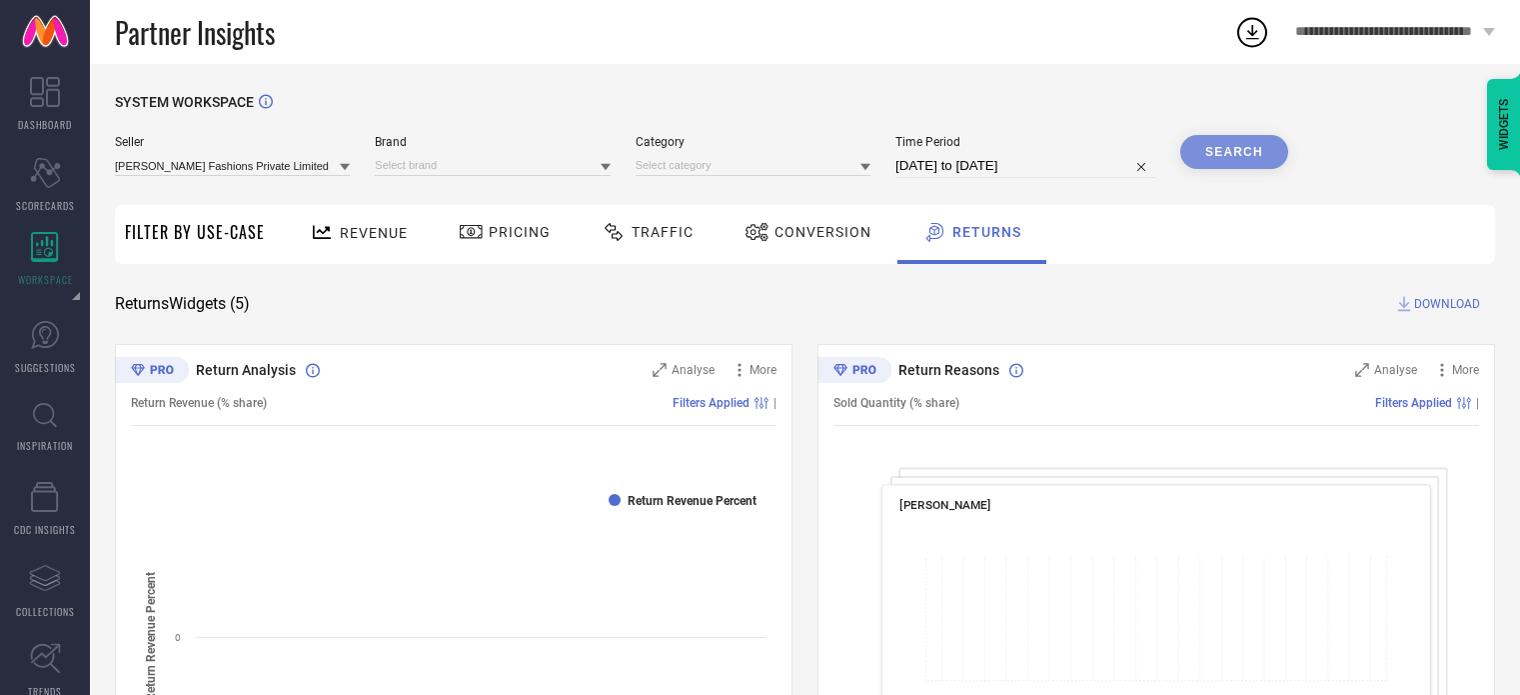
scroll to position [690, 0]
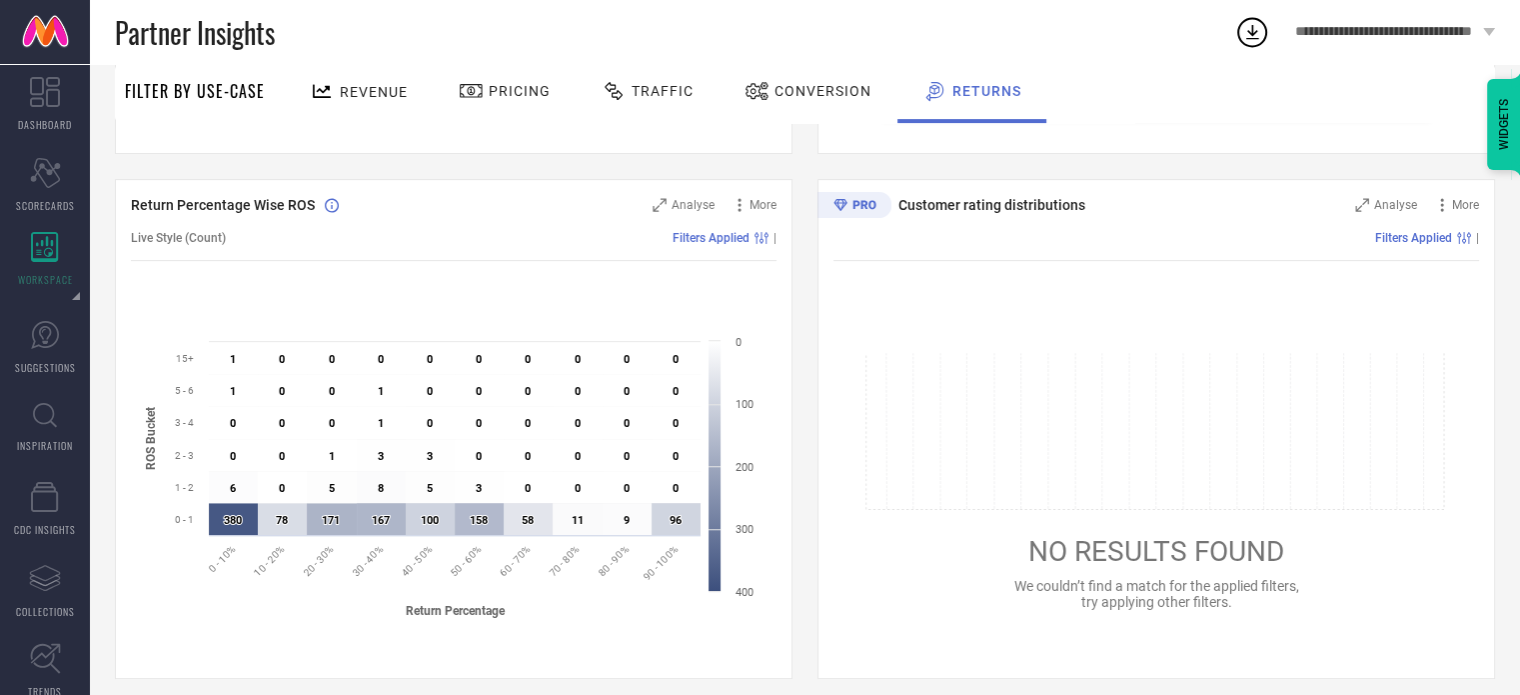
click at [375, 99] on span "Revenue" at bounding box center [374, 92] width 68 height 16
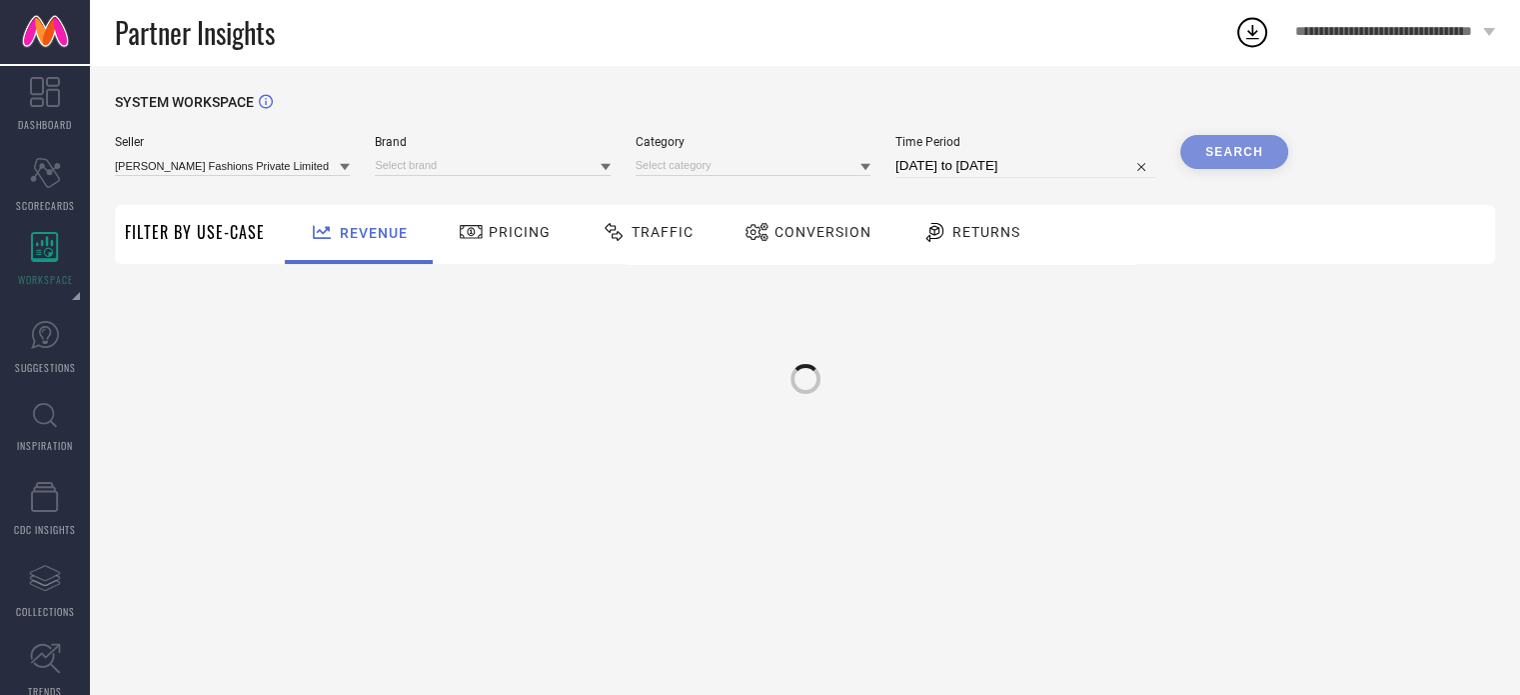
scroll to position [0, 0]
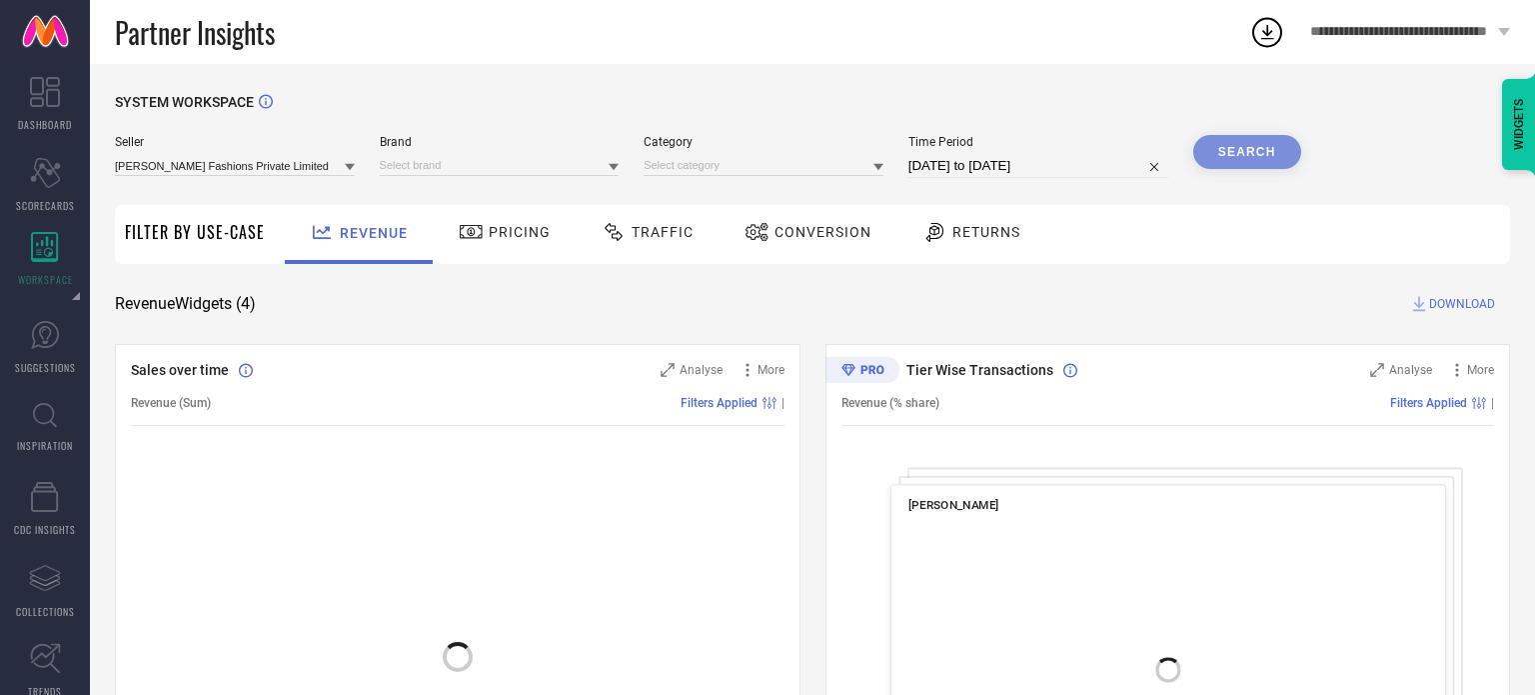
click at [497, 241] on div "Pricing" at bounding box center [505, 232] width 102 height 34
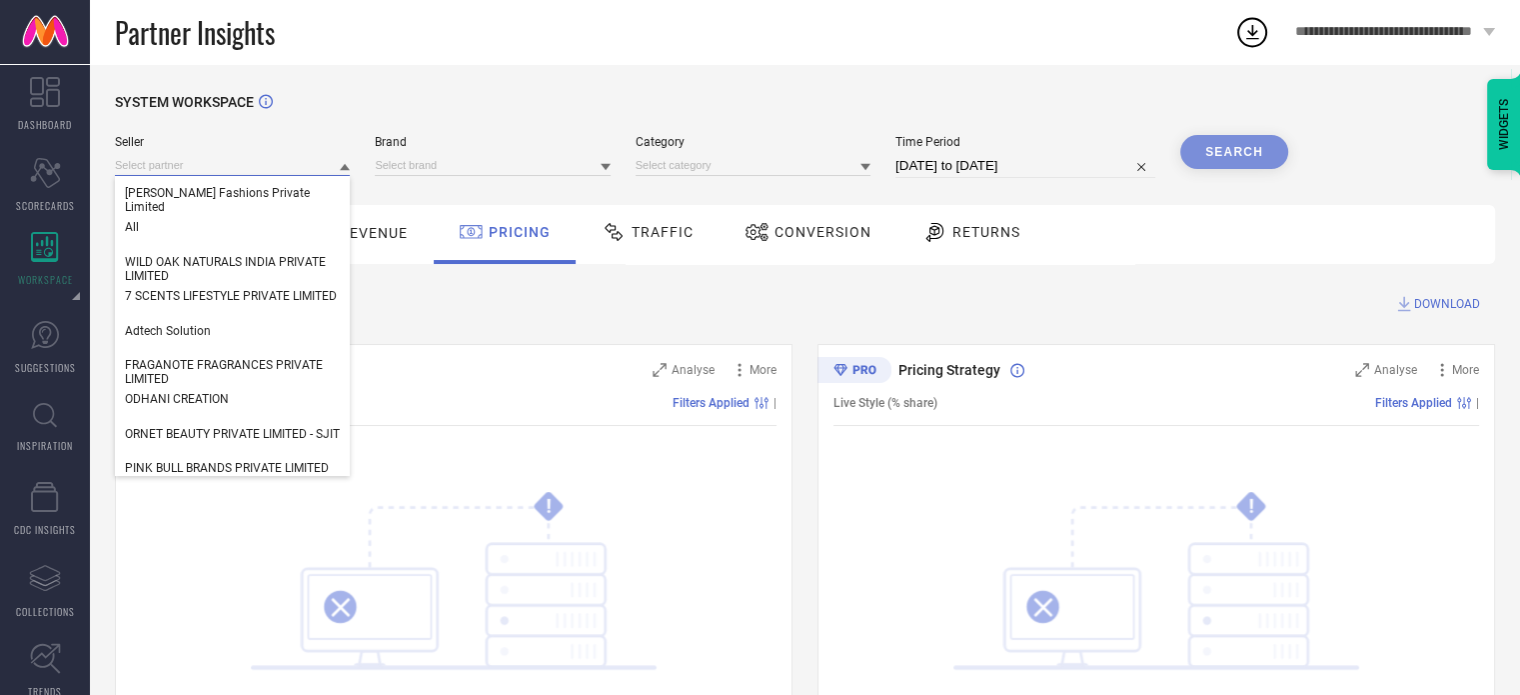
click at [339, 166] on input at bounding box center [232, 165] width 235 height 21
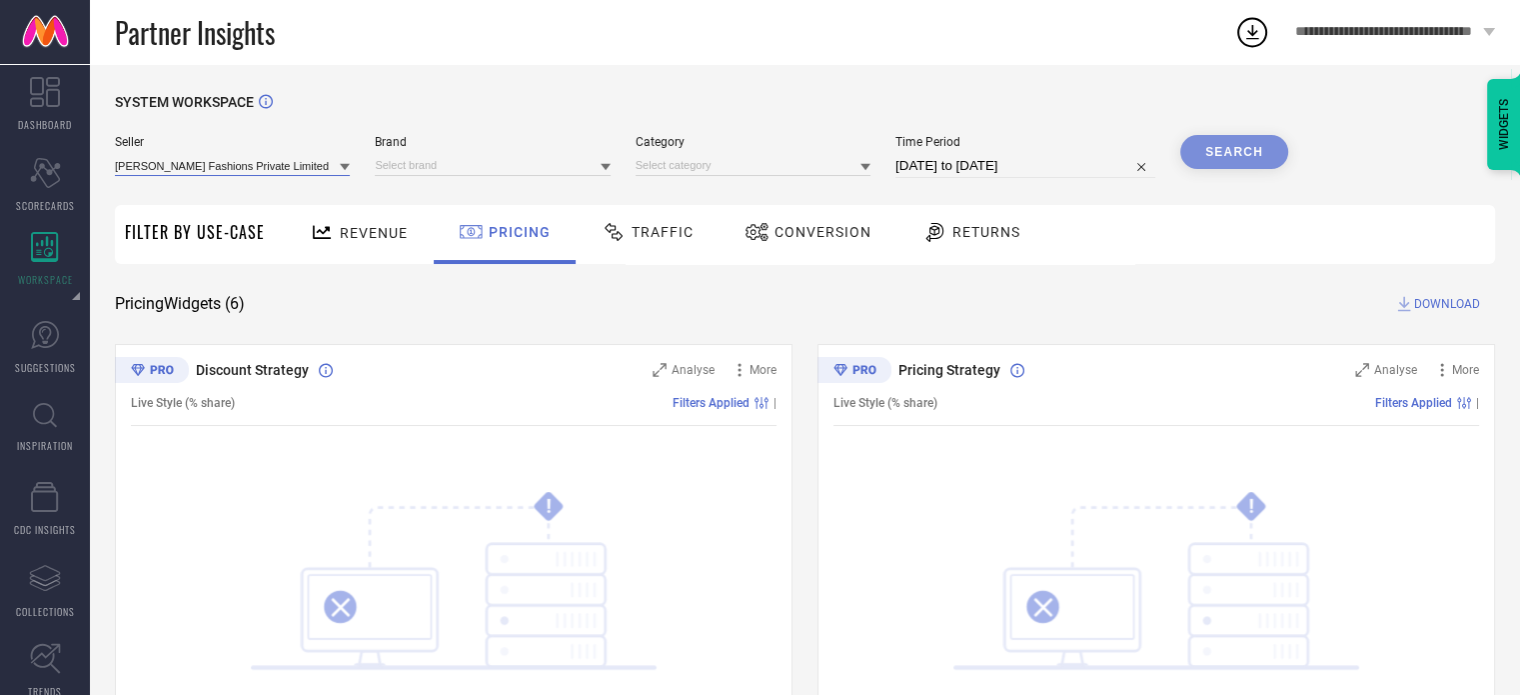
click at [284, 168] on input at bounding box center [232, 165] width 235 height 21
type input "abhay"
click at [271, 209] on div "Abhay Overseas Inc." at bounding box center [232, 193] width 235 height 34
click at [426, 168] on input at bounding box center [492, 165] width 235 height 21
click at [439, 169] on input at bounding box center [492, 165] width 235 height 21
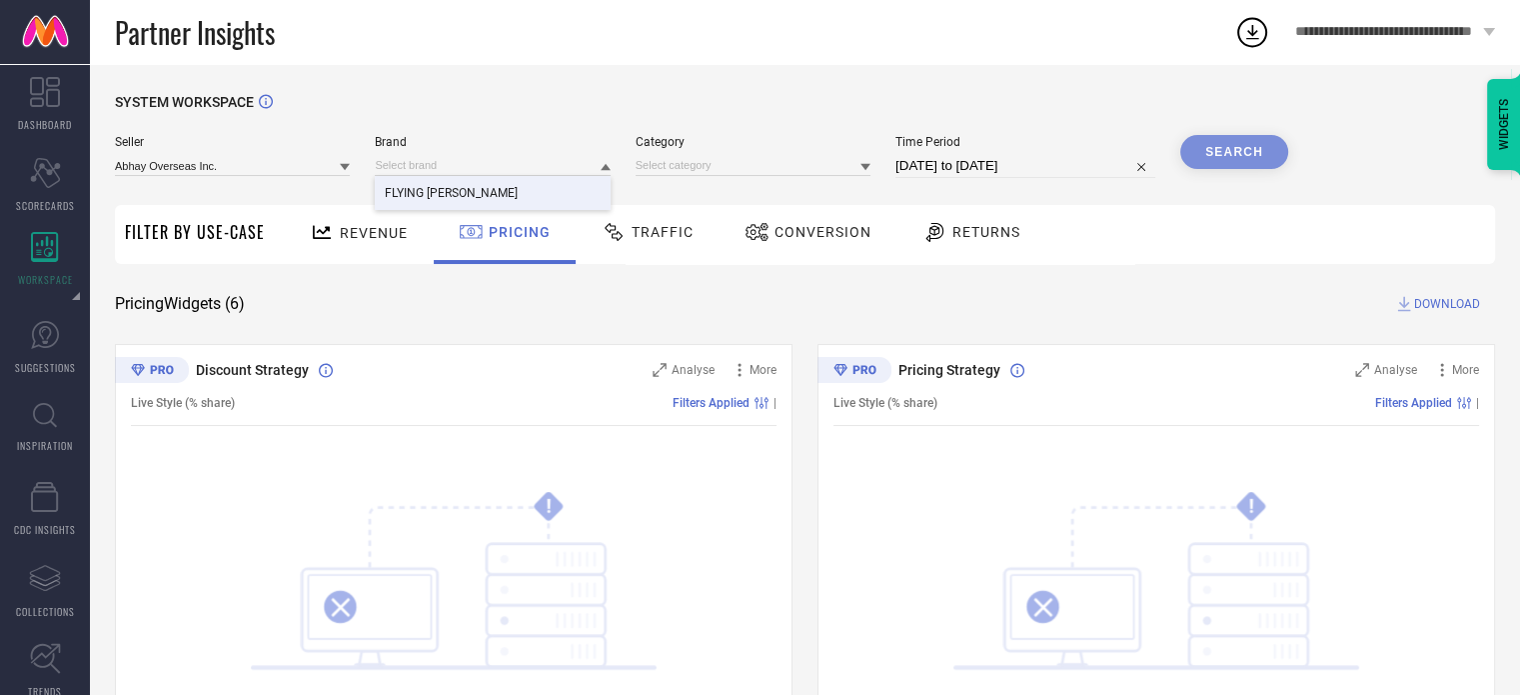
click at [439, 194] on span "FLYING [PERSON_NAME]" at bounding box center [451, 193] width 133 height 14
select select "7"
select select "2025"
select select "8"
select select "2025"
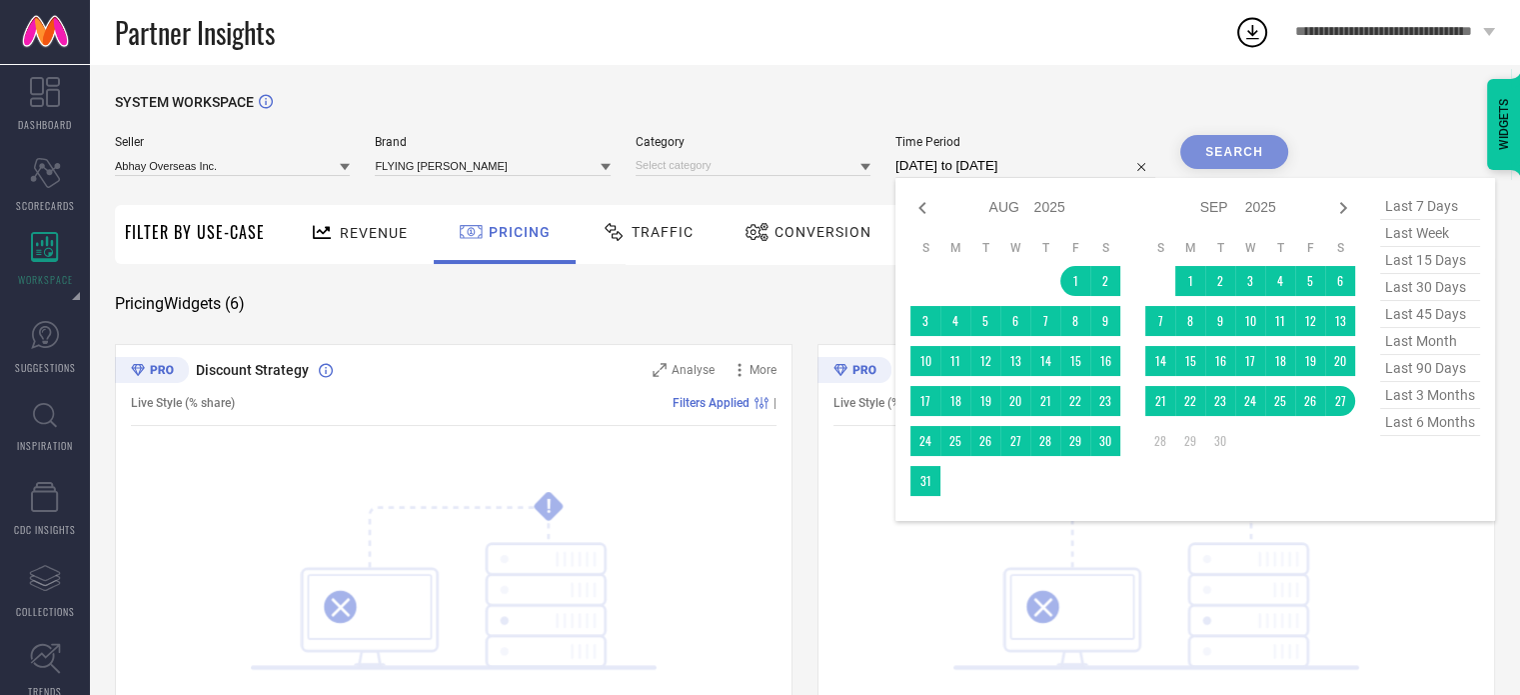
click at [996, 167] on input "[DATE] to [DATE]" at bounding box center [1026, 166] width 260 height 24
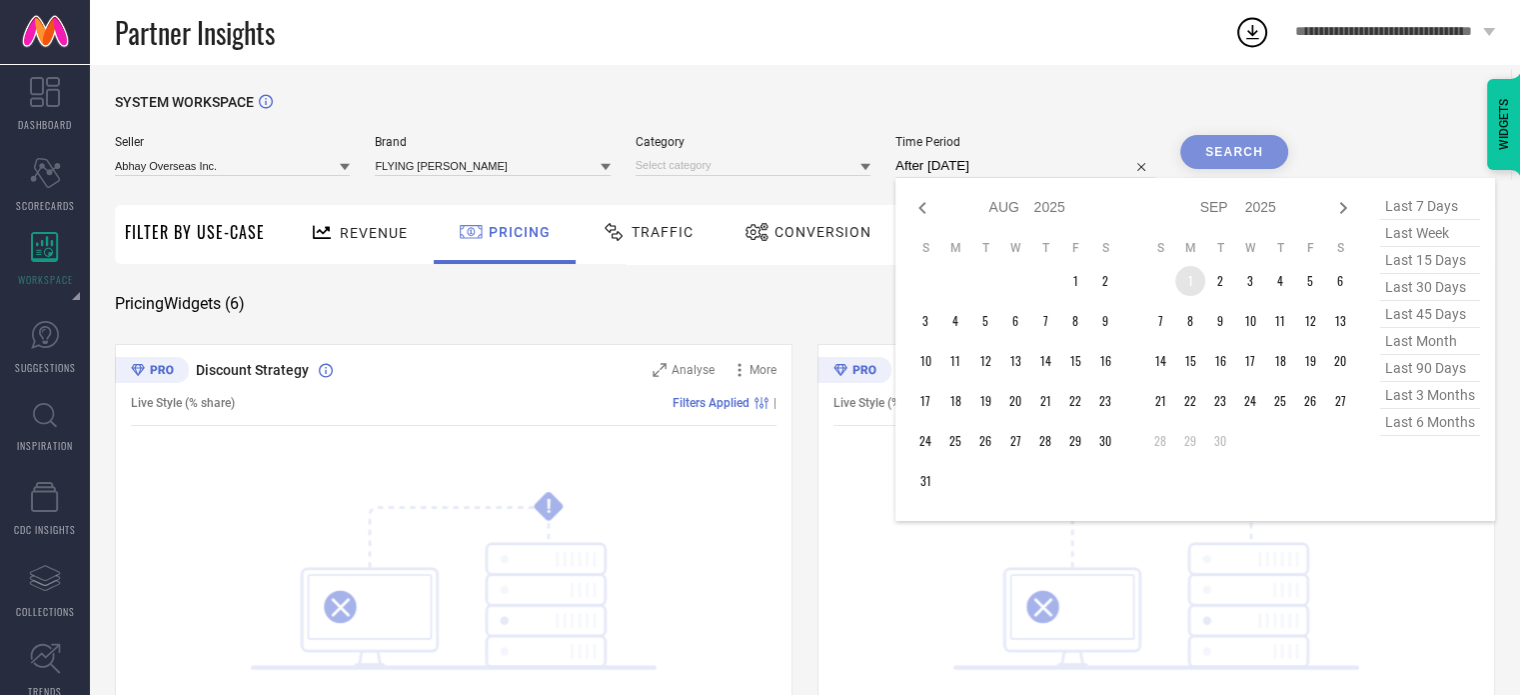
click at [1191, 275] on td "1" at bounding box center [1190, 281] width 30 height 30
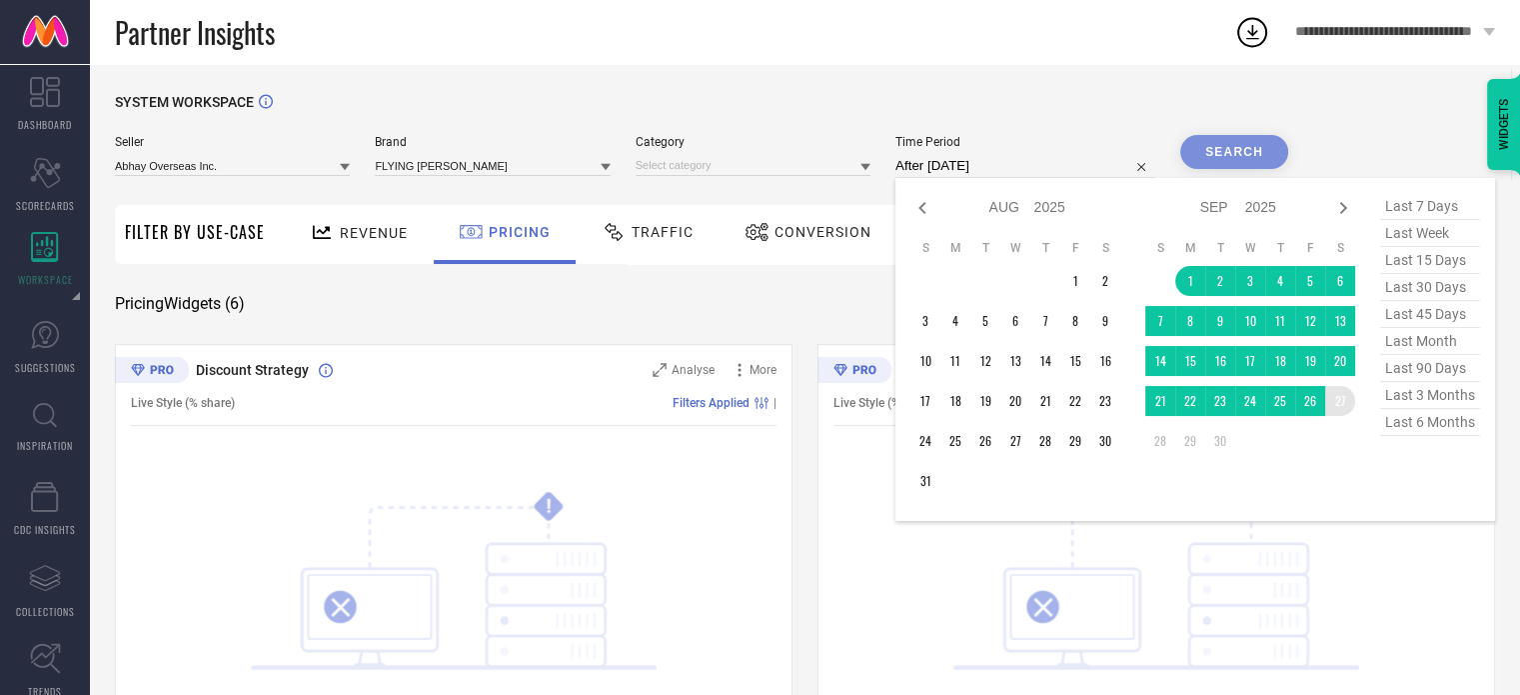
type input "[DATE] to [DATE]"
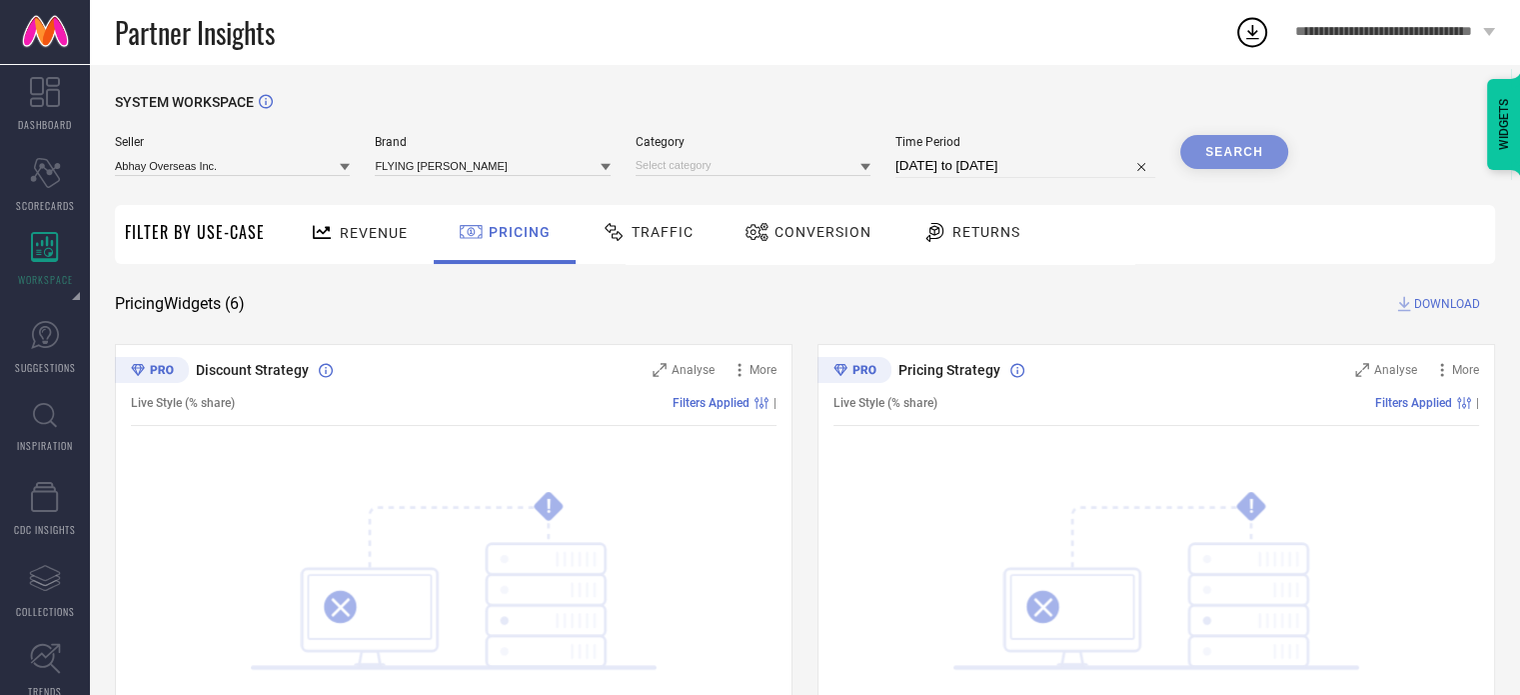
click at [1260, 155] on div "Search" at bounding box center [1234, 152] width 108 height 34
click at [1249, 154] on div "Search" at bounding box center [1234, 152] width 108 height 34
click at [1243, 156] on div "Search" at bounding box center [1234, 152] width 108 height 34
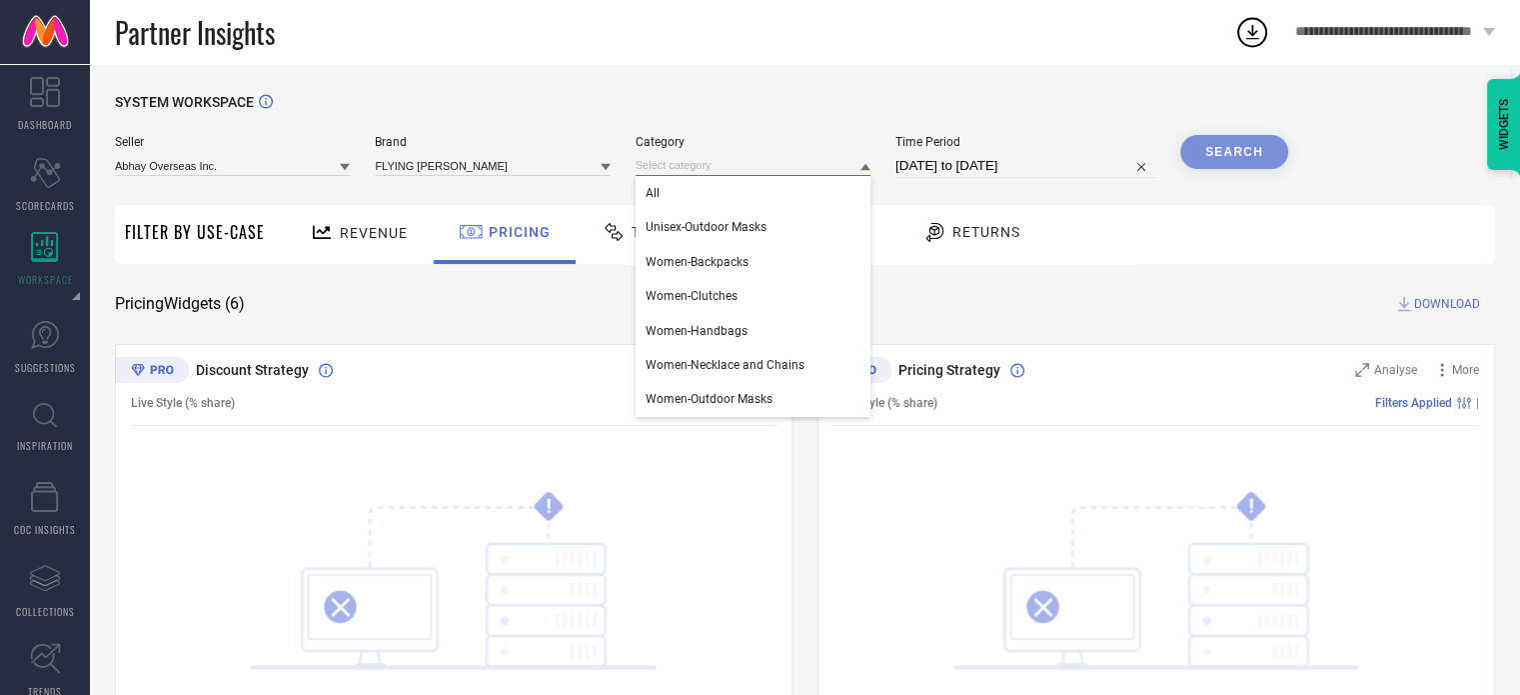
click at [797, 161] on input at bounding box center [753, 165] width 235 height 21
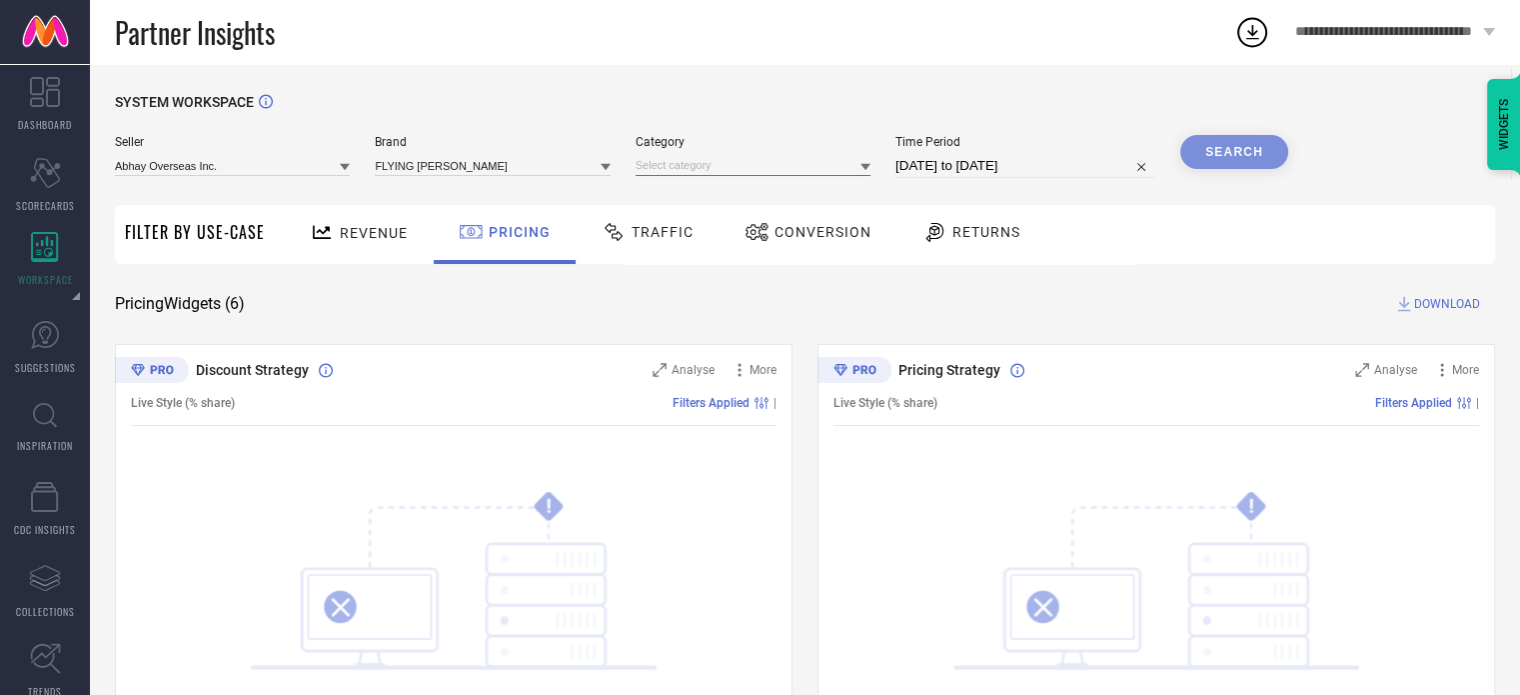
drag, startPoint x: 772, startPoint y: 171, endPoint x: 861, endPoint y: 173, distance: 89.0
click at [861, 173] on div at bounding box center [753, 165] width 235 height 21
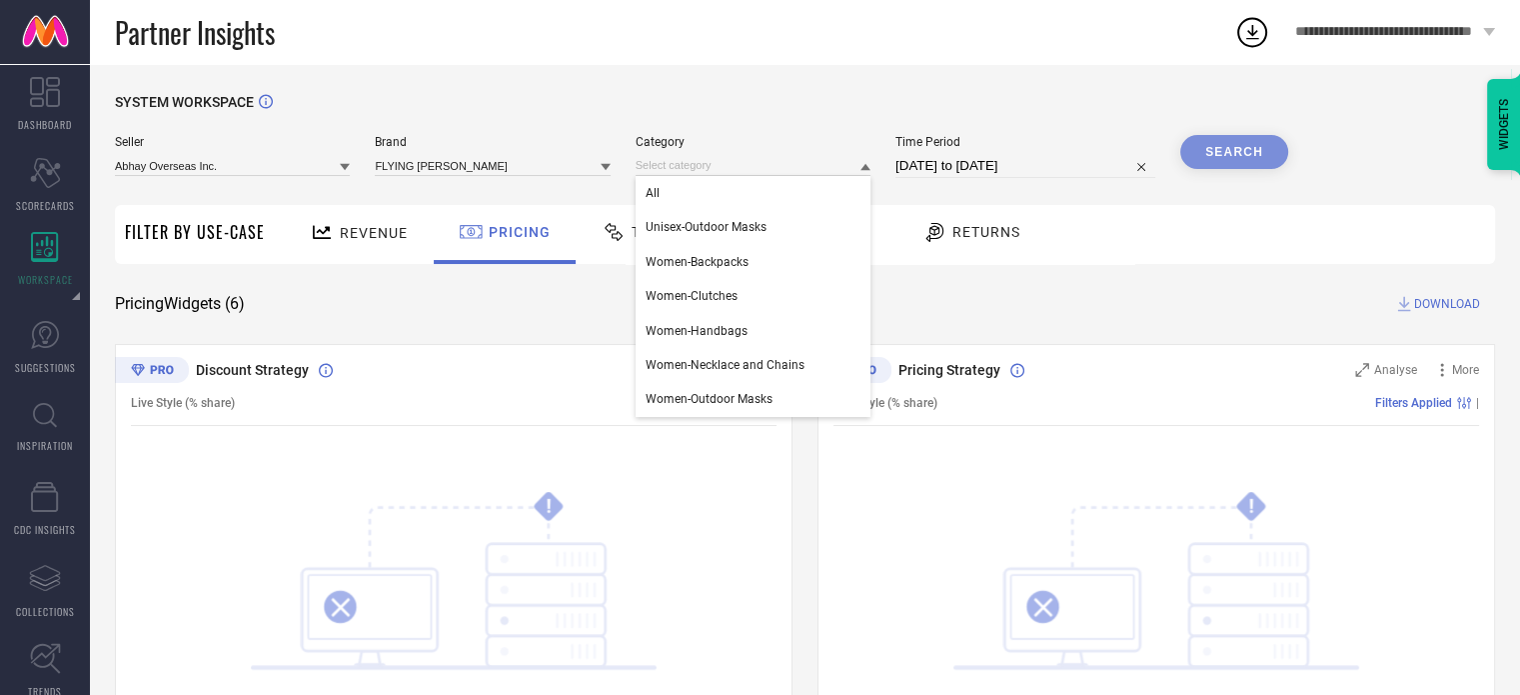
click at [861, 172] on icon at bounding box center [866, 167] width 10 height 10
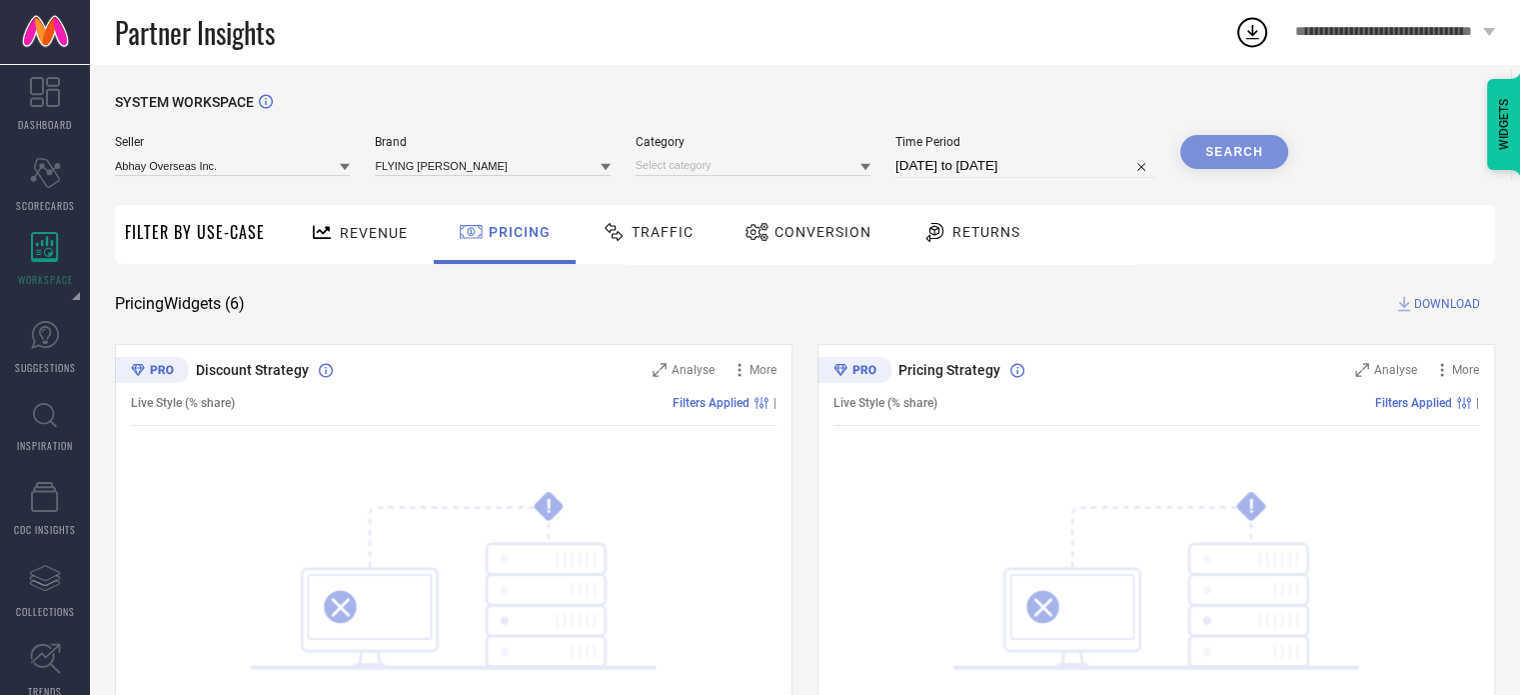
click at [861, 172] on icon at bounding box center [866, 167] width 10 height 10
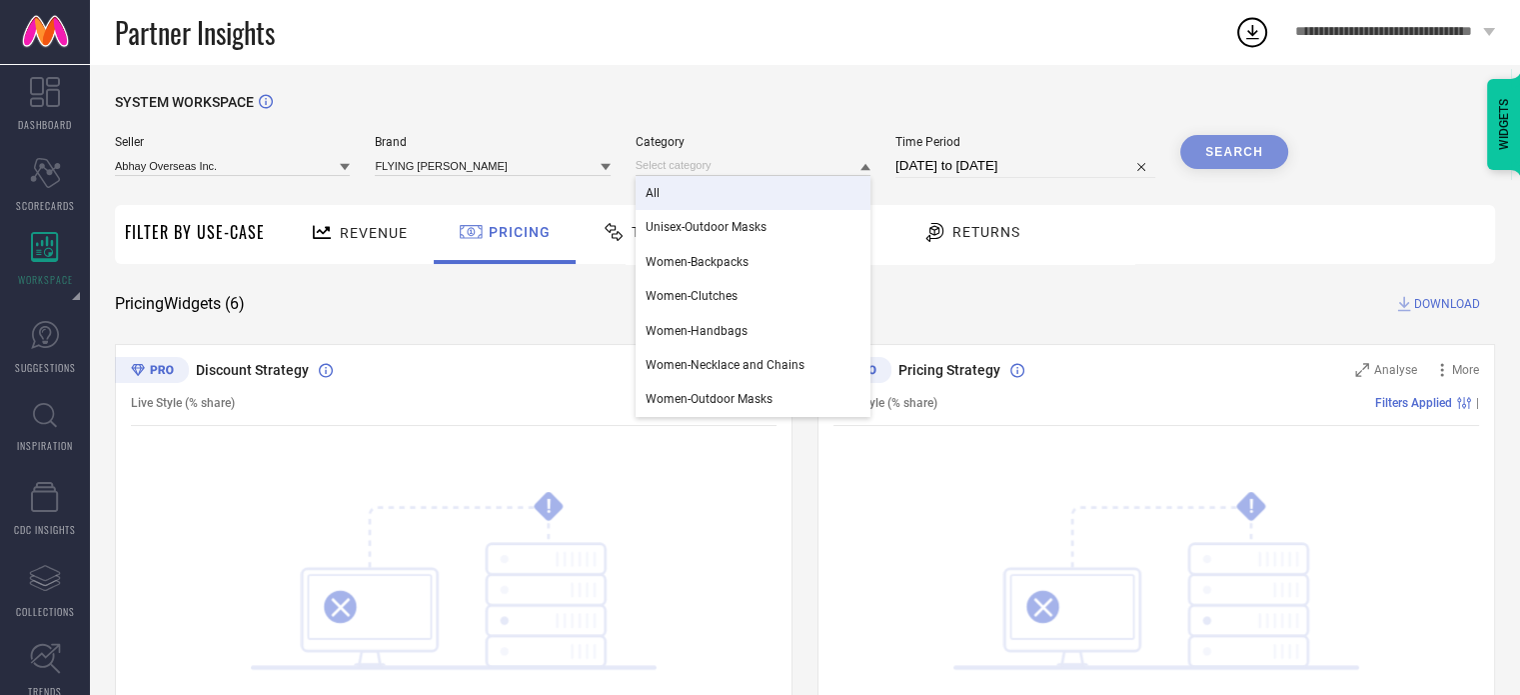
click at [841, 187] on div "All" at bounding box center [753, 193] width 235 height 34
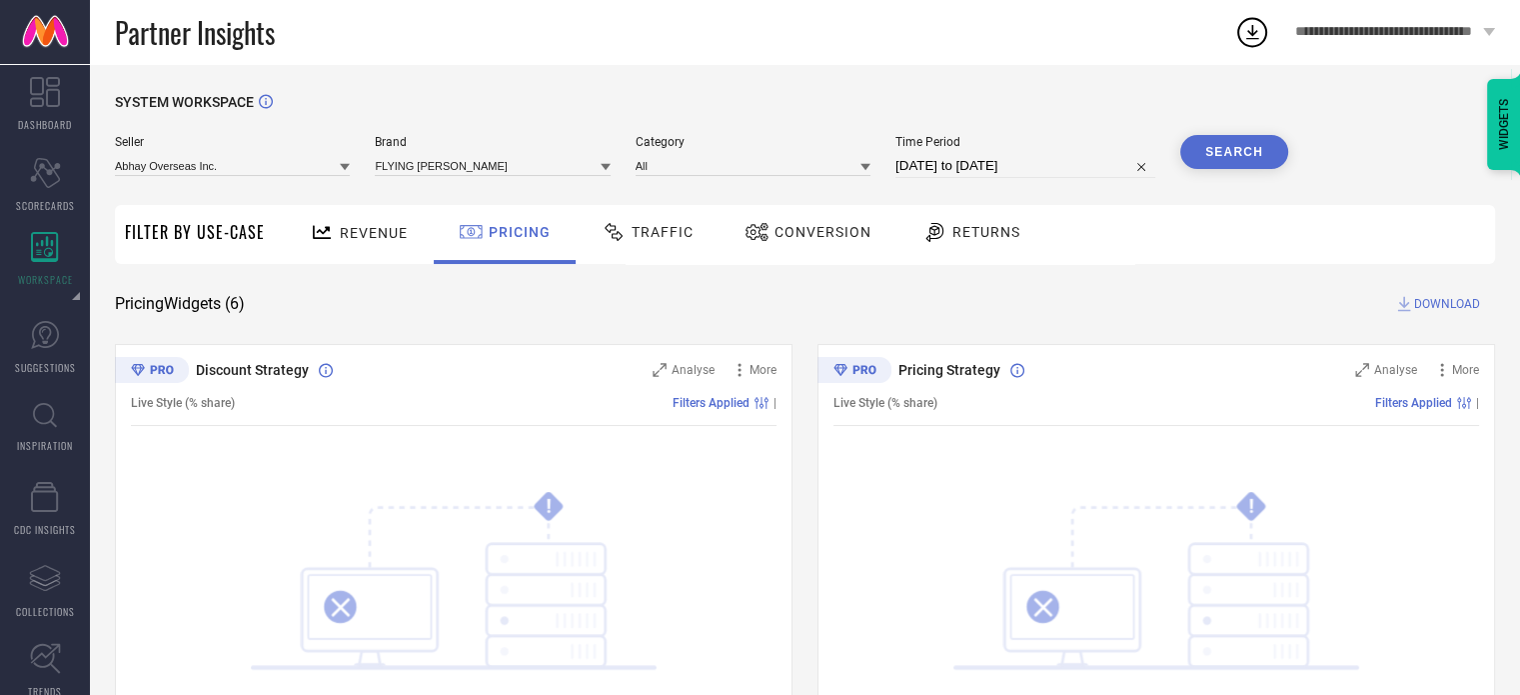
click at [1267, 147] on button "Search" at bounding box center [1234, 152] width 108 height 34
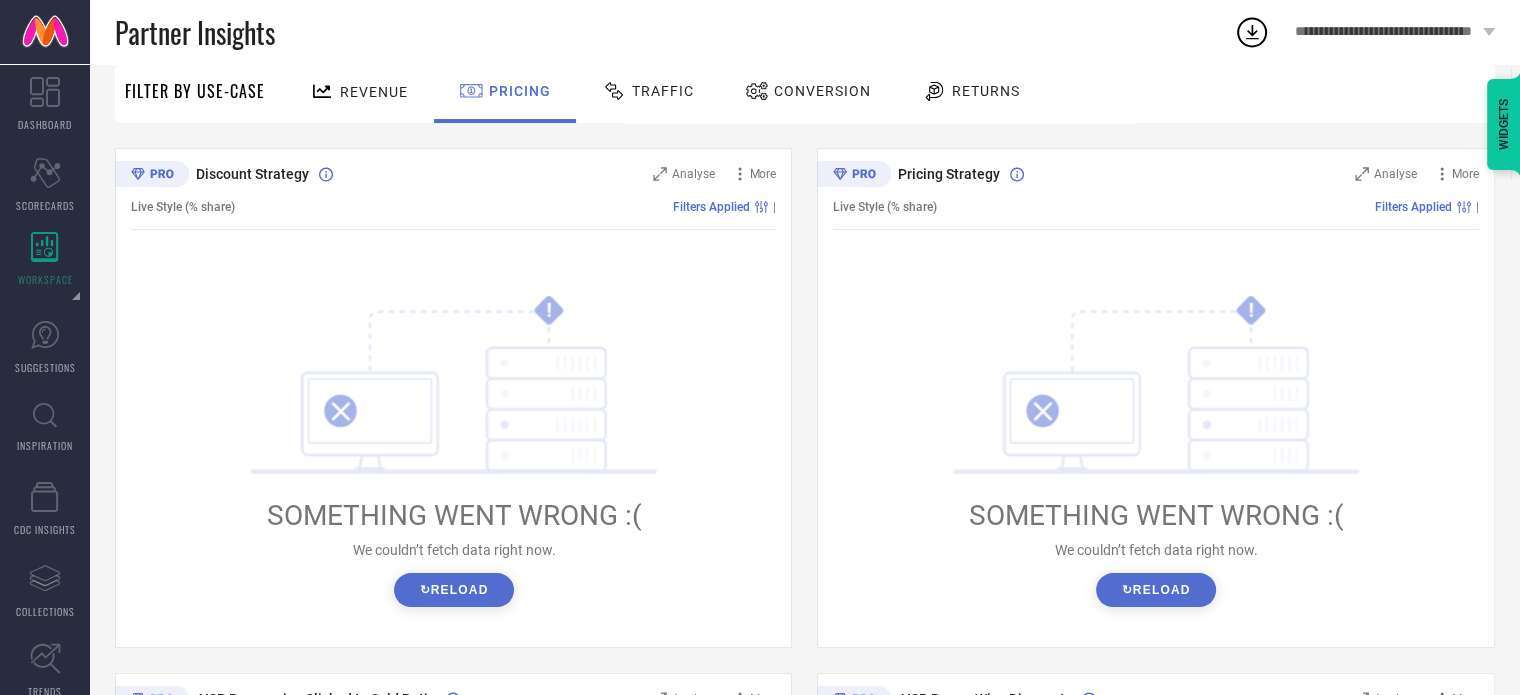
scroll to position [200, 0]
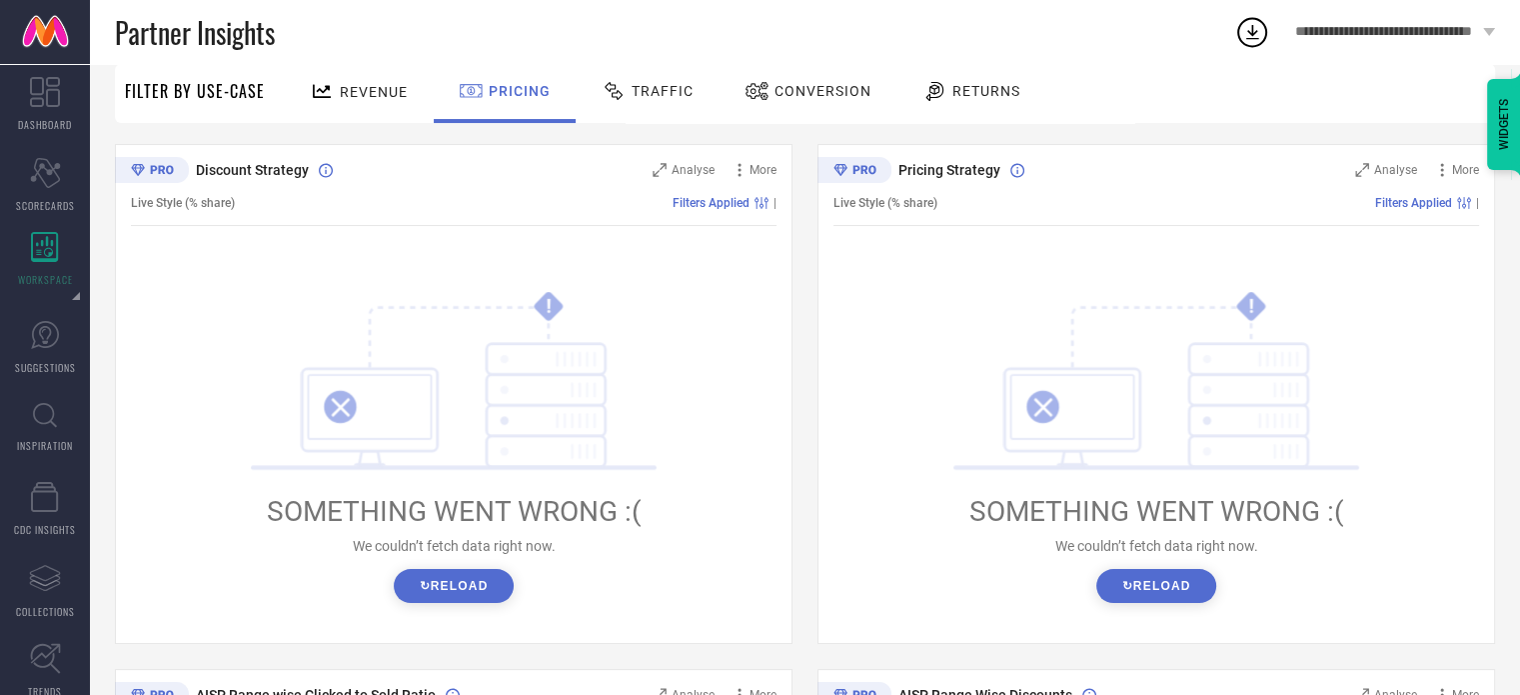
click at [476, 593] on button "↻ Reload" at bounding box center [453, 586] width 119 height 34
click at [452, 577] on button "↻ Reload" at bounding box center [453, 586] width 119 height 34
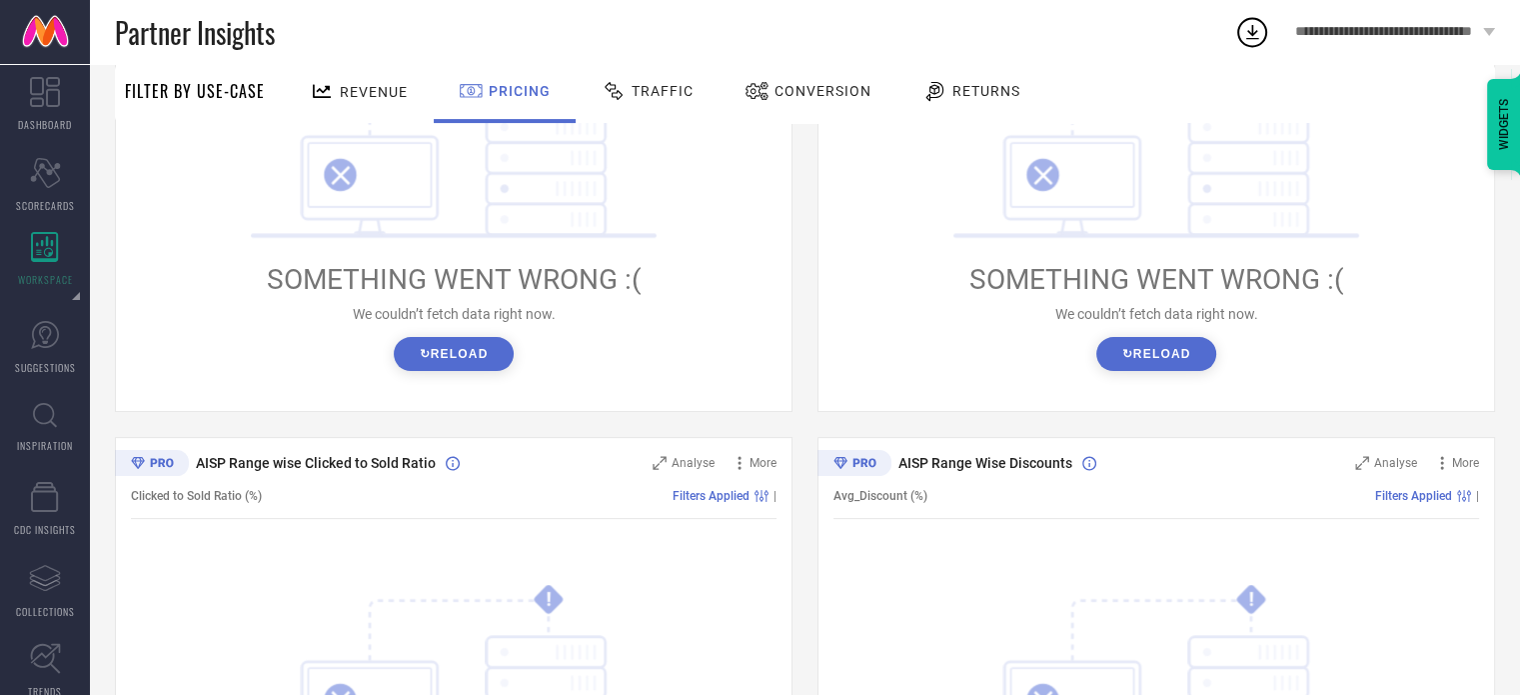
scroll to position [432, 0]
